Goal: Entertainment & Leisure: Consume media (video, audio)

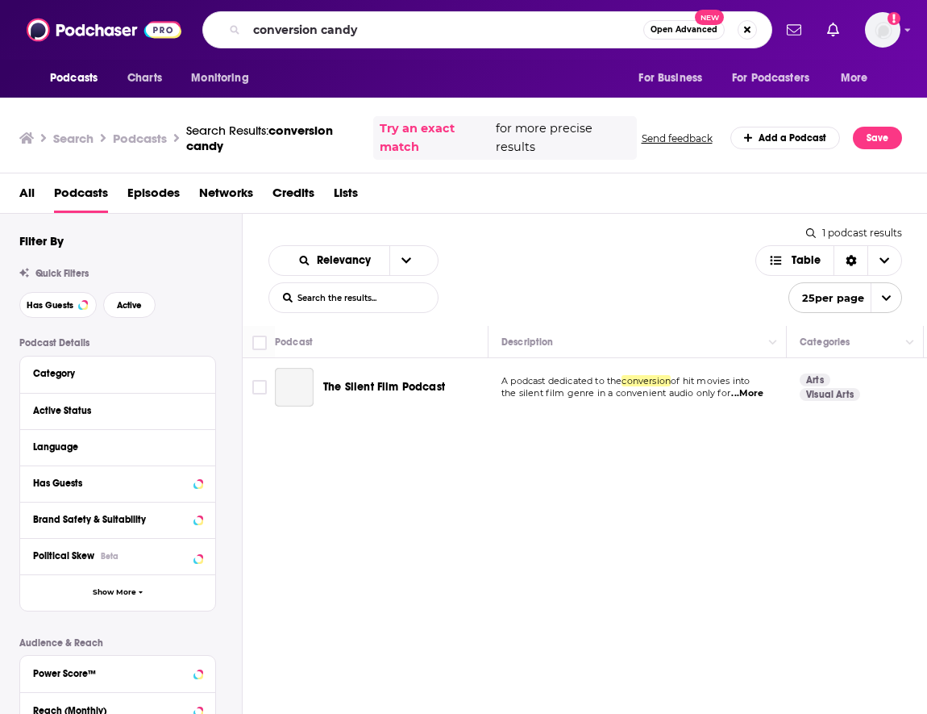
drag, startPoint x: 0, startPoint y: 0, endPoint x: 222, endPoint y: -23, distance: 222.9
click at [222, 0] on html "Podcasts Charts Monitoring conversion candy Open Advanced New For Business For …" at bounding box center [463, 357] width 927 height 714
type input "saving with [PERSON_NAME]"
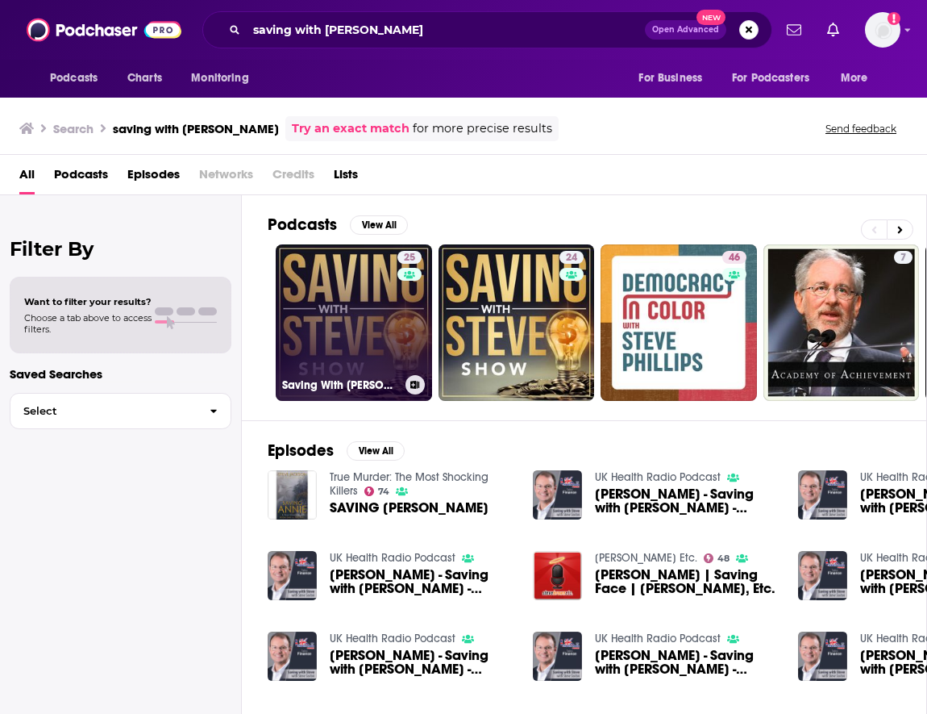
click at [377, 273] on link "25 Saving With [PERSON_NAME]" at bounding box center [354, 322] width 156 height 156
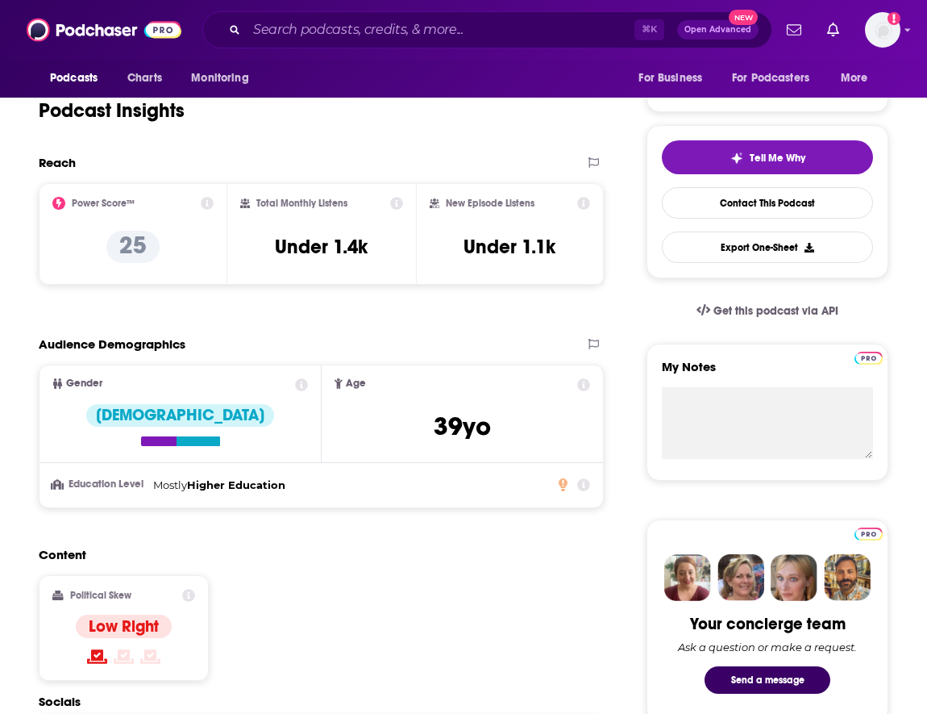
scroll to position [127, 0]
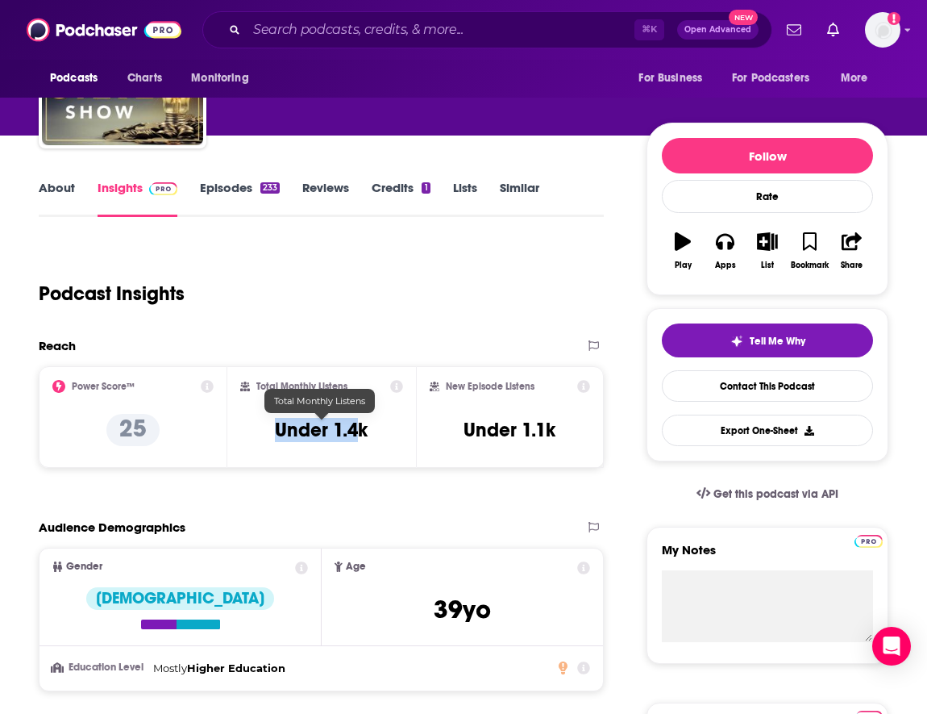
drag, startPoint x: 263, startPoint y: 430, endPoint x: 354, endPoint y: 421, distance: 91.6
click at [355, 422] on div "Total Monthly Listens Under 1.4k" at bounding box center [321, 417] width 163 height 74
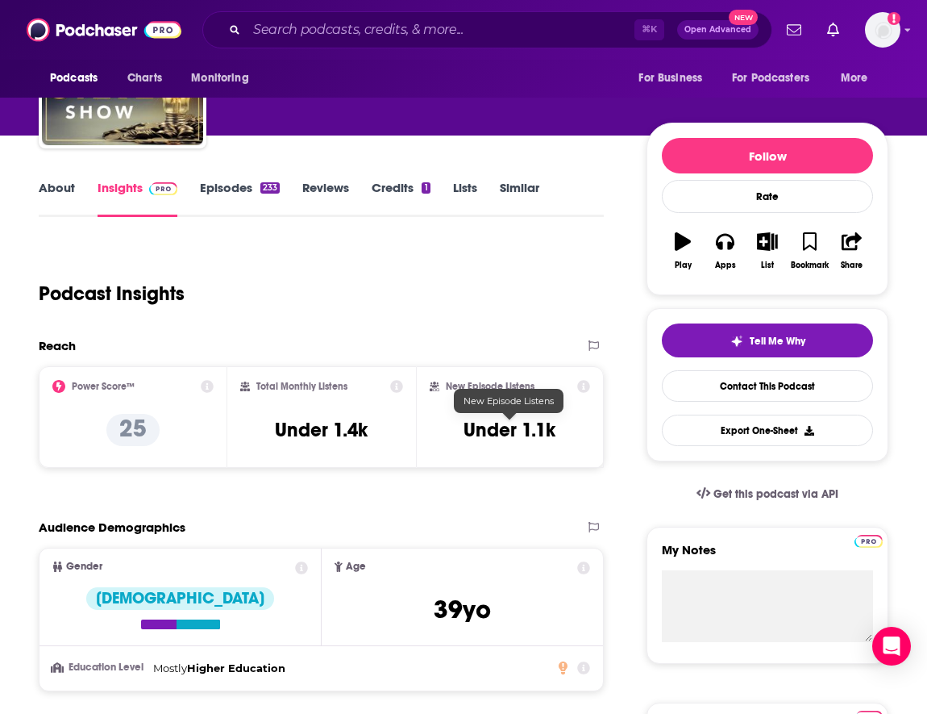
click at [469, 439] on h3 "Under 1.1k" at bounding box center [510, 430] width 92 height 24
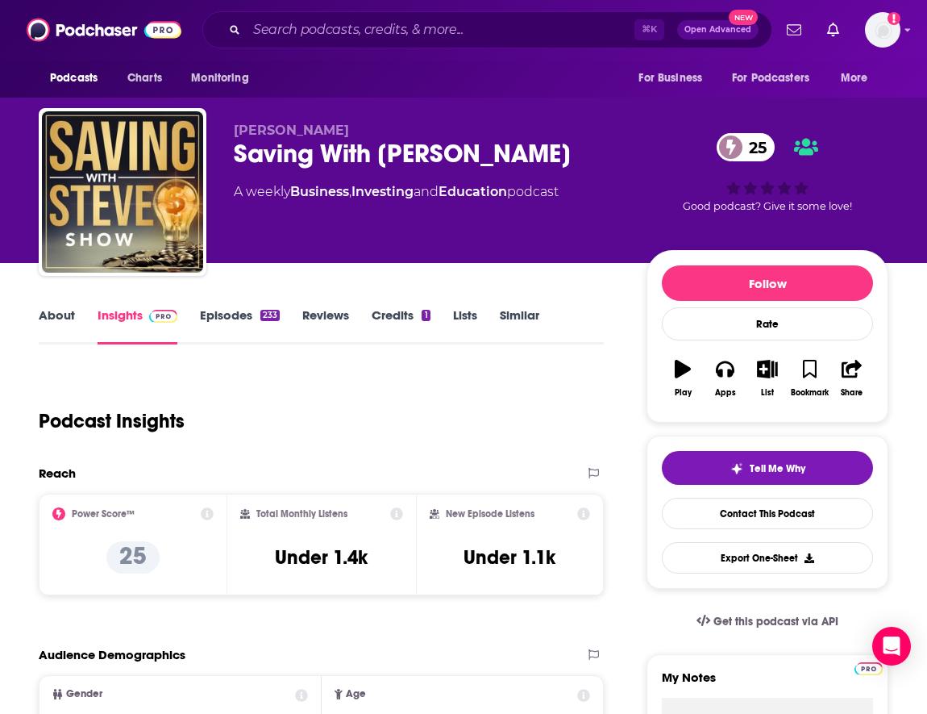
click at [320, 310] on link "Reviews" at bounding box center [325, 325] width 47 height 37
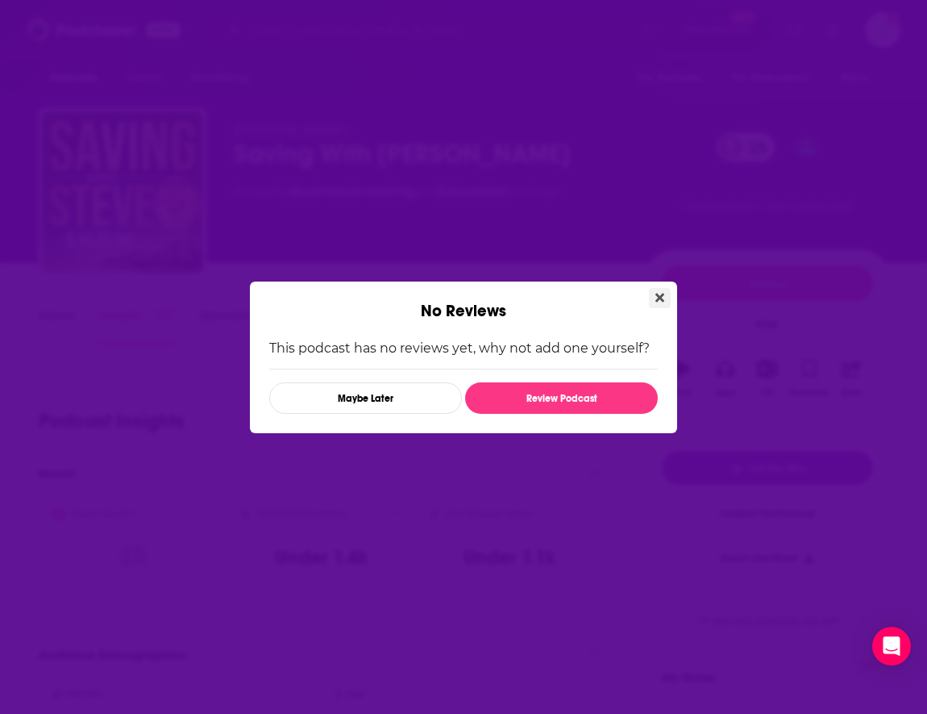
click at [657, 305] on button "Close" at bounding box center [660, 298] width 22 height 20
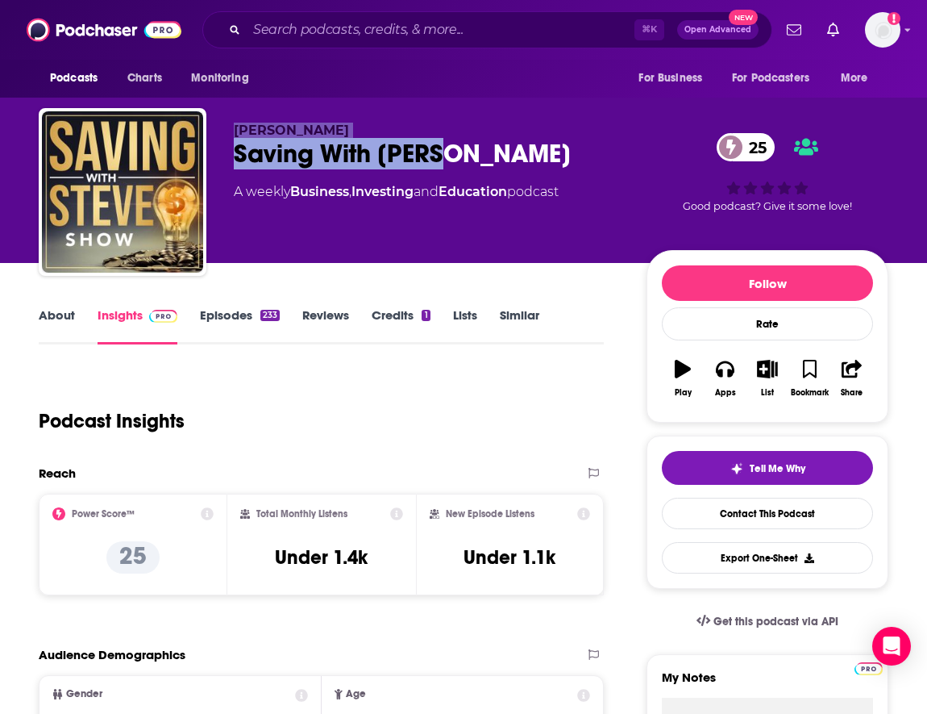
drag, startPoint x: 499, startPoint y: 160, endPoint x: 199, endPoint y: 160, distance: 300.0
click at [198, 160] on div "[PERSON_NAME] Saving With [PERSON_NAME] 25 A weekly Business , Investing and Ed…" at bounding box center [464, 195] width 850 height 174
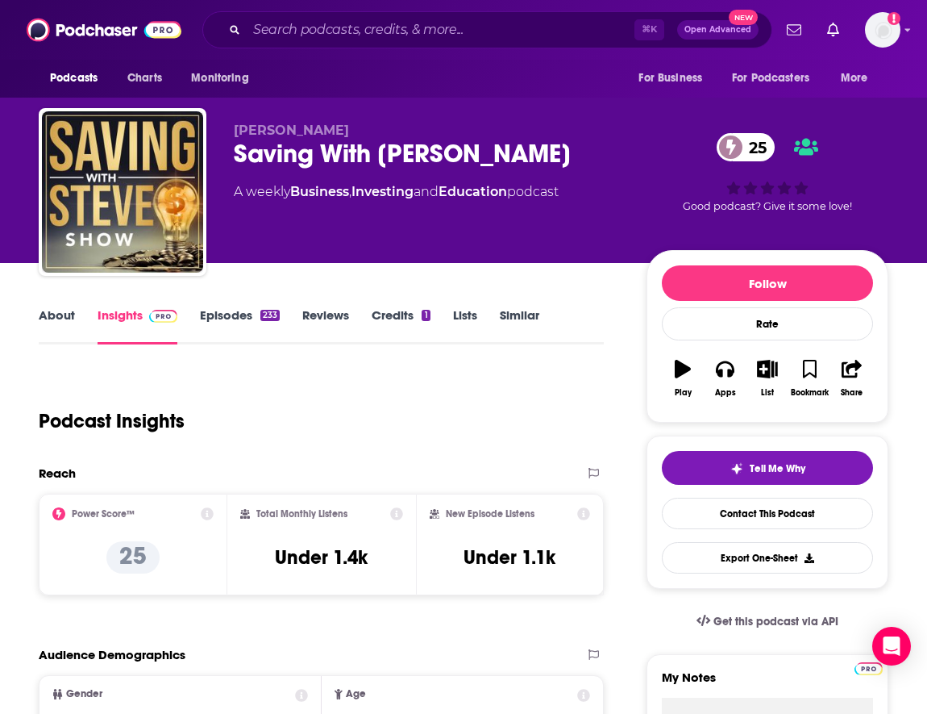
click at [243, 177] on div "[PERSON_NAME] Saving With [PERSON_NAME] 25 A weekly Business , Investing and Ed…" at bounding box center [427, 187] width 387 height 129
click at [246, 315] on link "Episodes 233" at bounding box center [240, 325] width 80 height 37
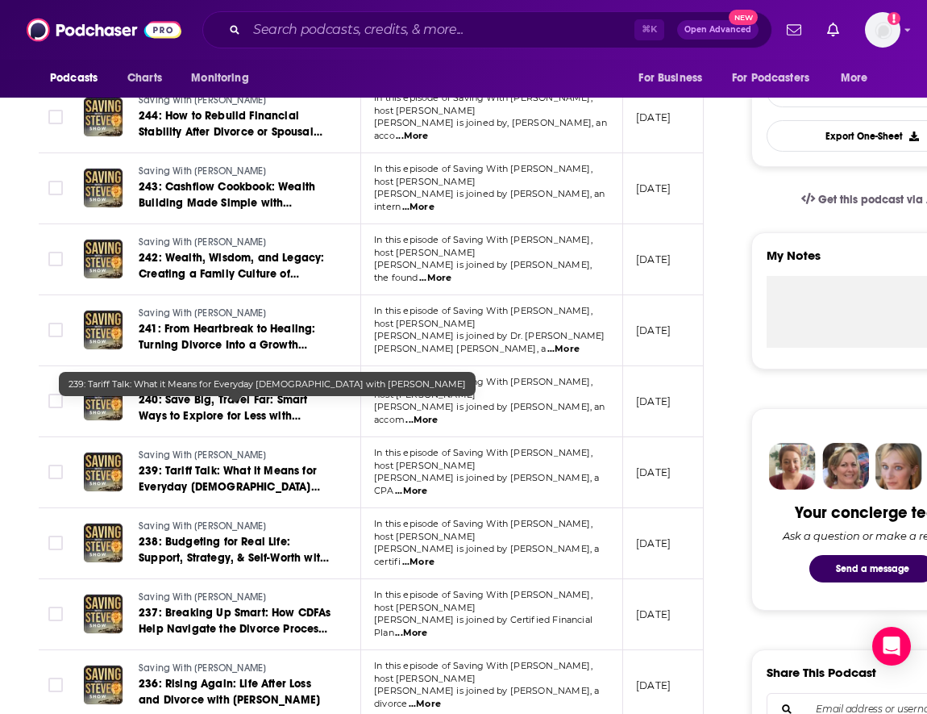
scroll to position [425, 0]
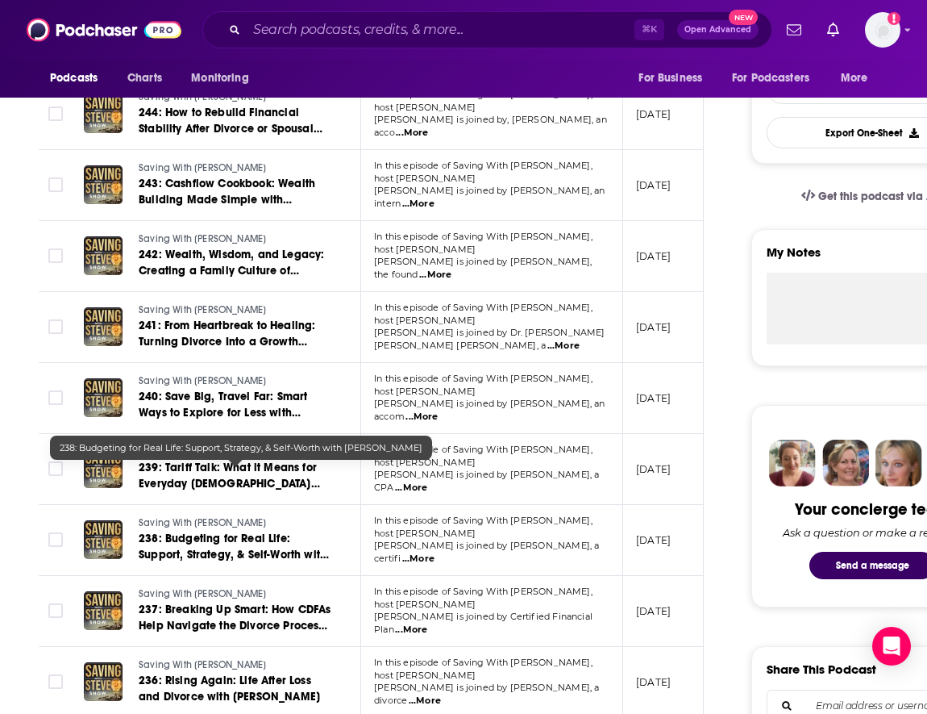
click at [210, 531] on span "238: Budgeting for Real Life: Support, Strategy, & Self-Worth with [PERSON_NAME]" at bounding box center [234, 554] width 190 height 46
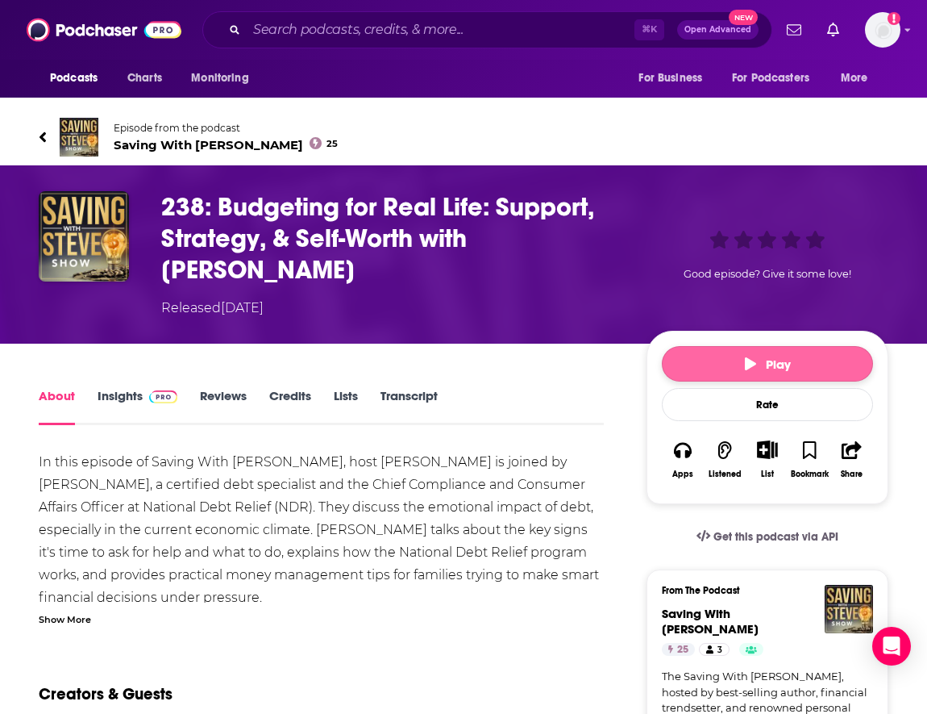
click at [765, 373] on button "Play" at bounding box center [767, 363] width 211 height 35
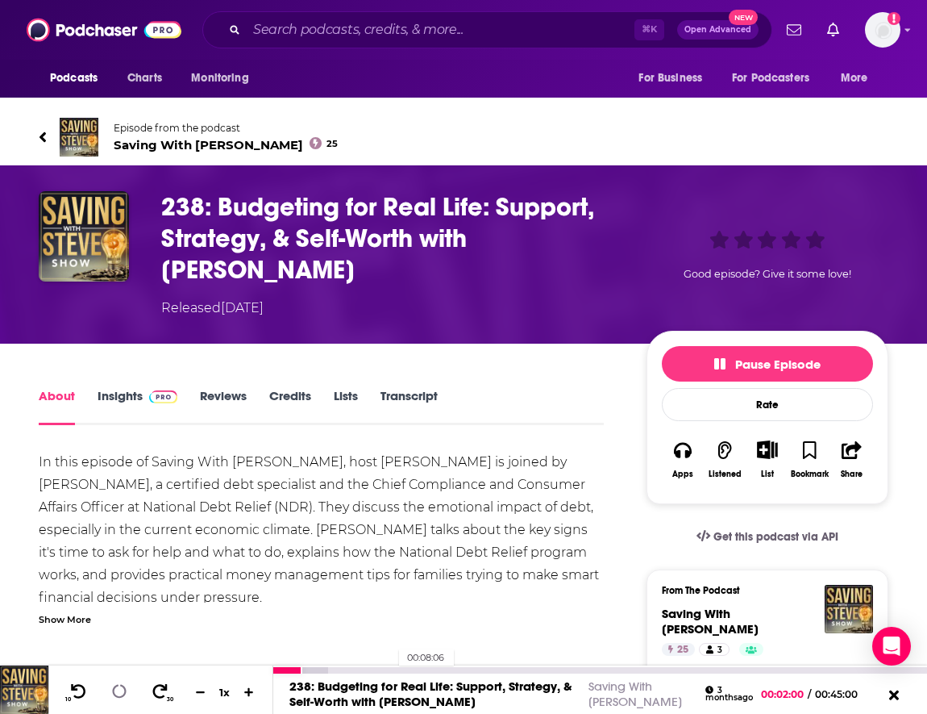
drag, startPoint x: 302, startPoint y: 668, endPoint x: 391, endPoint y: 668, distance: 88.7
click at [393, 668] on div "00:08:06" at bounding box center [600, 670] width 654 height 6
click at [119, 690] on icon at bounding box center [119, 691] width 19 height 15
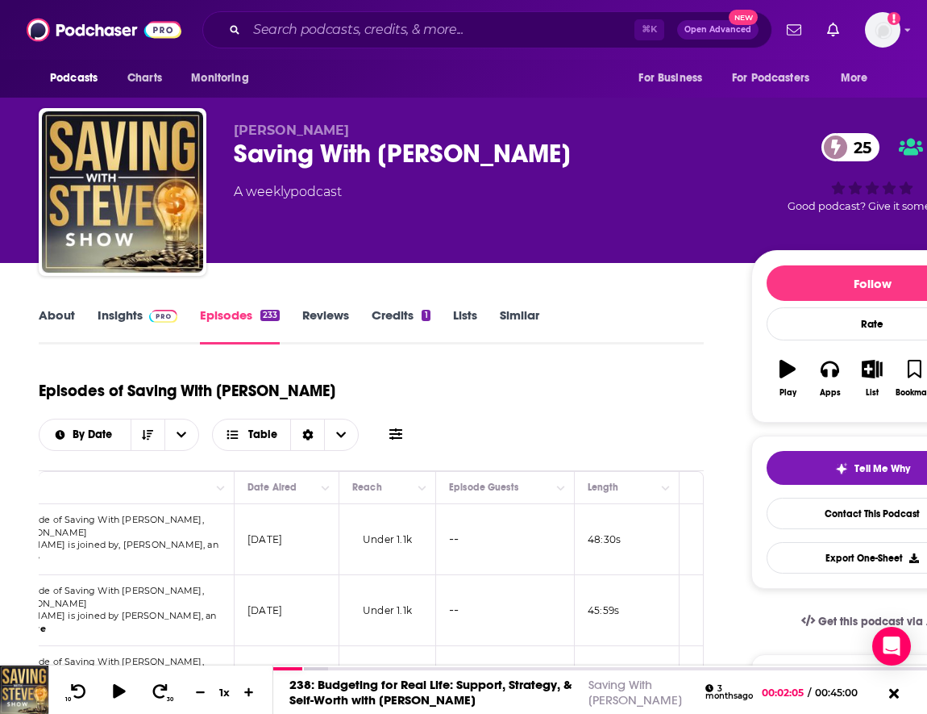
scroll to position [0, 398]
